Goal: Task Accomplishment & Management: Manage account settings

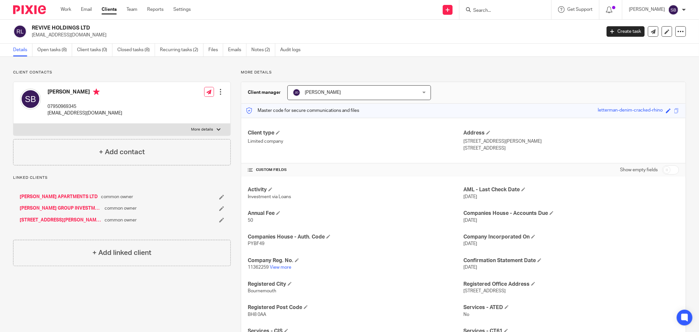
click at [523, 12] on input "Search" at bounding box center [502, 11] width 59 height 6
click at [174, 9] on ul "Work Email Clients Team Reports Settings" at bounding box center [131, 9] width 140 height 7
click at [177, 9] on link "Settings" at bounding box center [181, 9] width 17 height 7
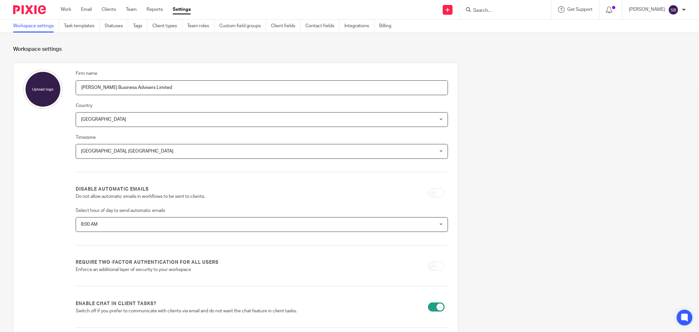
click at [138, 12] on ul "Work Email Clients Team Reports Settings" at bounding box center [131, 9] width 140 height 7
click at [127, 10] on link "Team" at bounding box center [131, 9] width 11 height 7
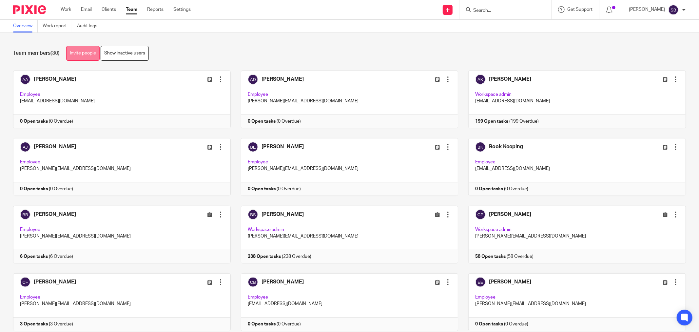
click at [87, 56] on link "Invite people" at bounding box center [82, 53] width 33 height 15
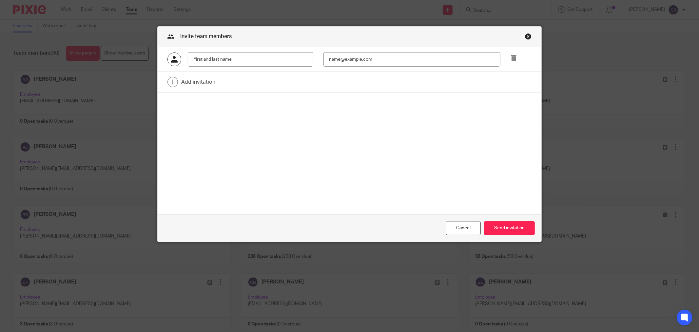
click at [250, 63] on input "text" at bounding box center [251, 59] width 126 height 15
type input "Uche Ameh"
click at [358, 62] on input "email" at bounding box center [412, 59] width 177 height 15
type input "uche@bicknells.net"
click at [506, 230] on button "Send invitation" at bounding box center [509, 228] width 51 height 14
